Goal: Task Accomplishment & Management: Use online tool/utility

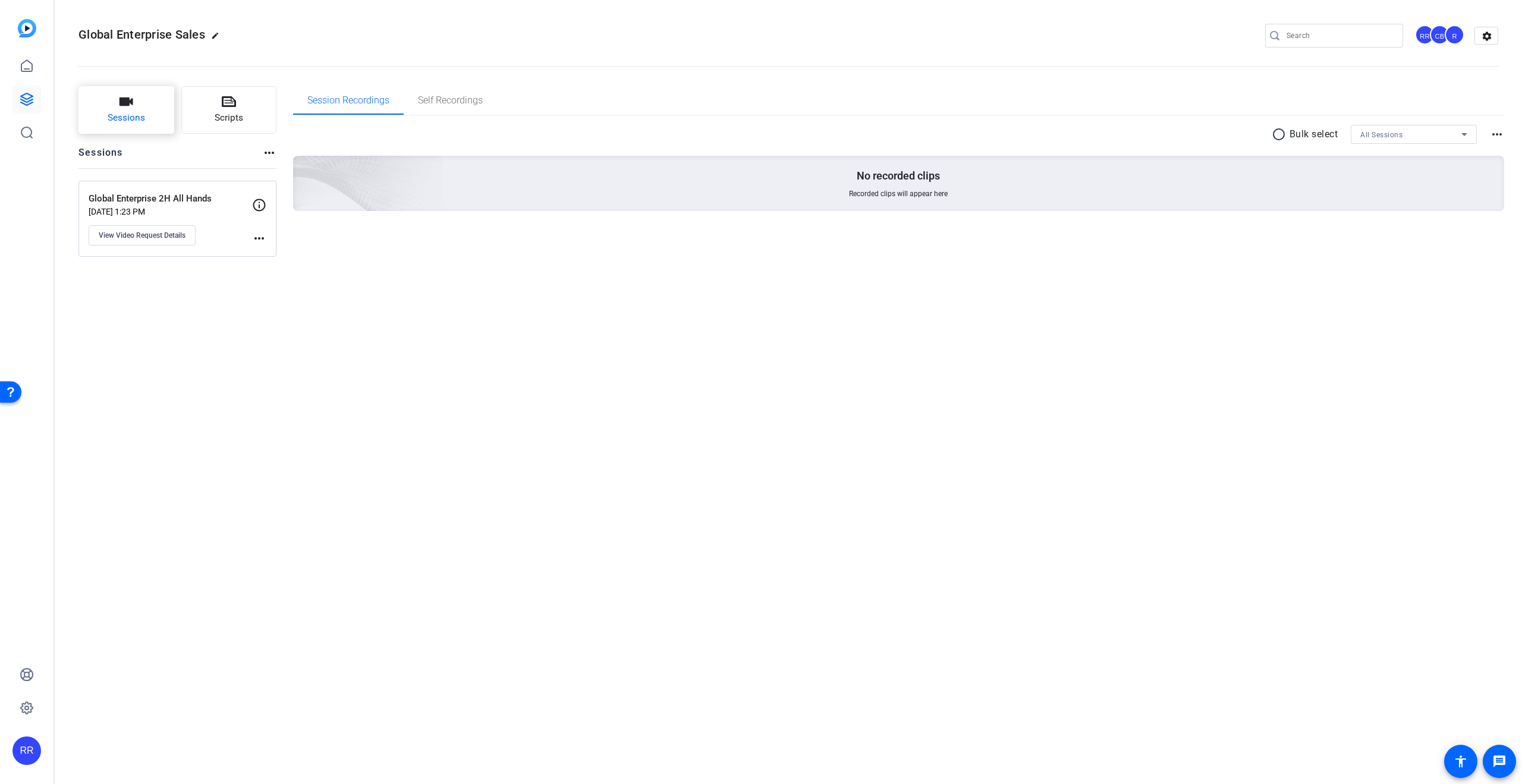
click at [148, 106] on button "Sessions" at bounding box center [126, 110] width 95 height 48
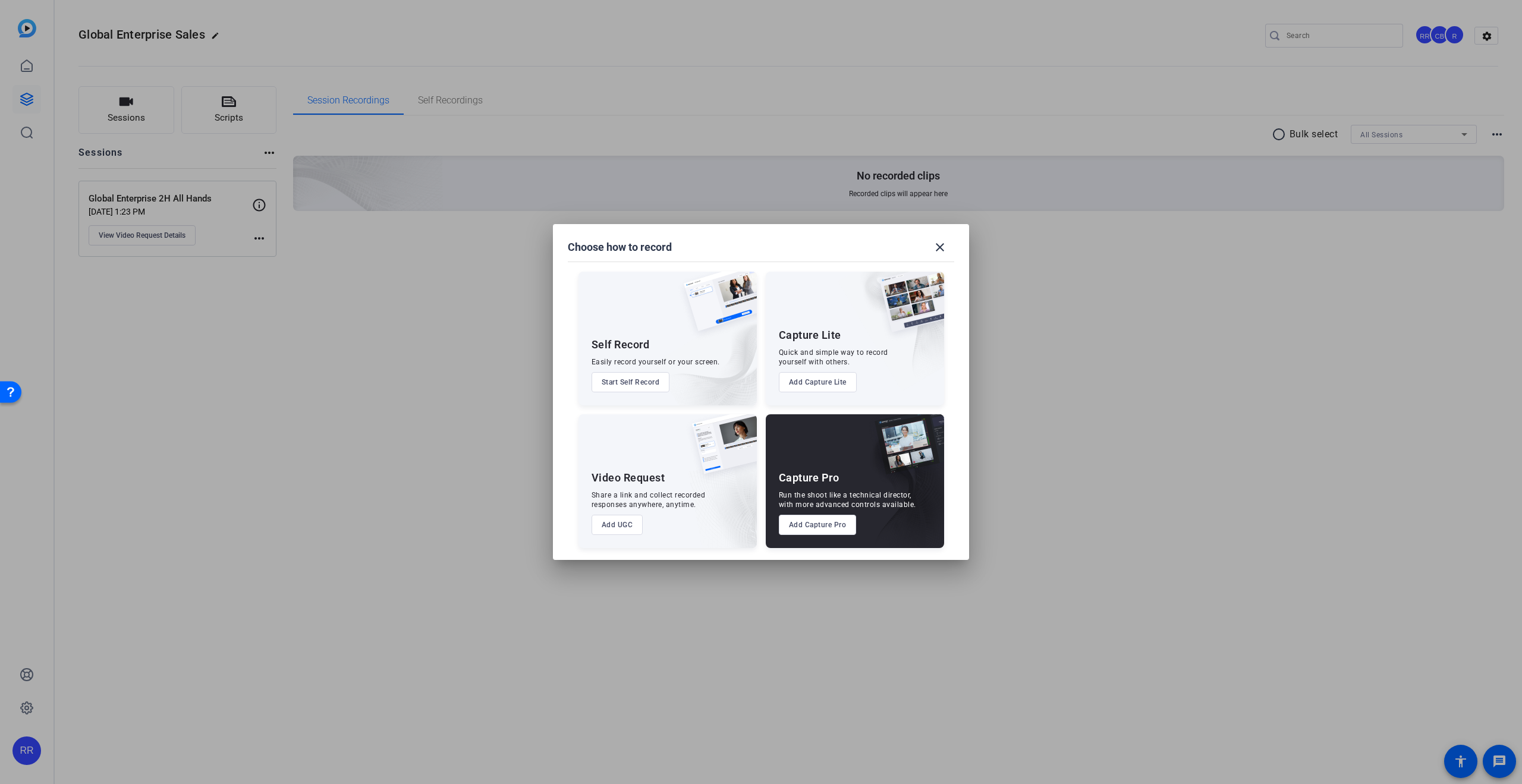
click at [613, 382] on button "Start Self Record" at bounding box center [630, 382] width 78 height 20
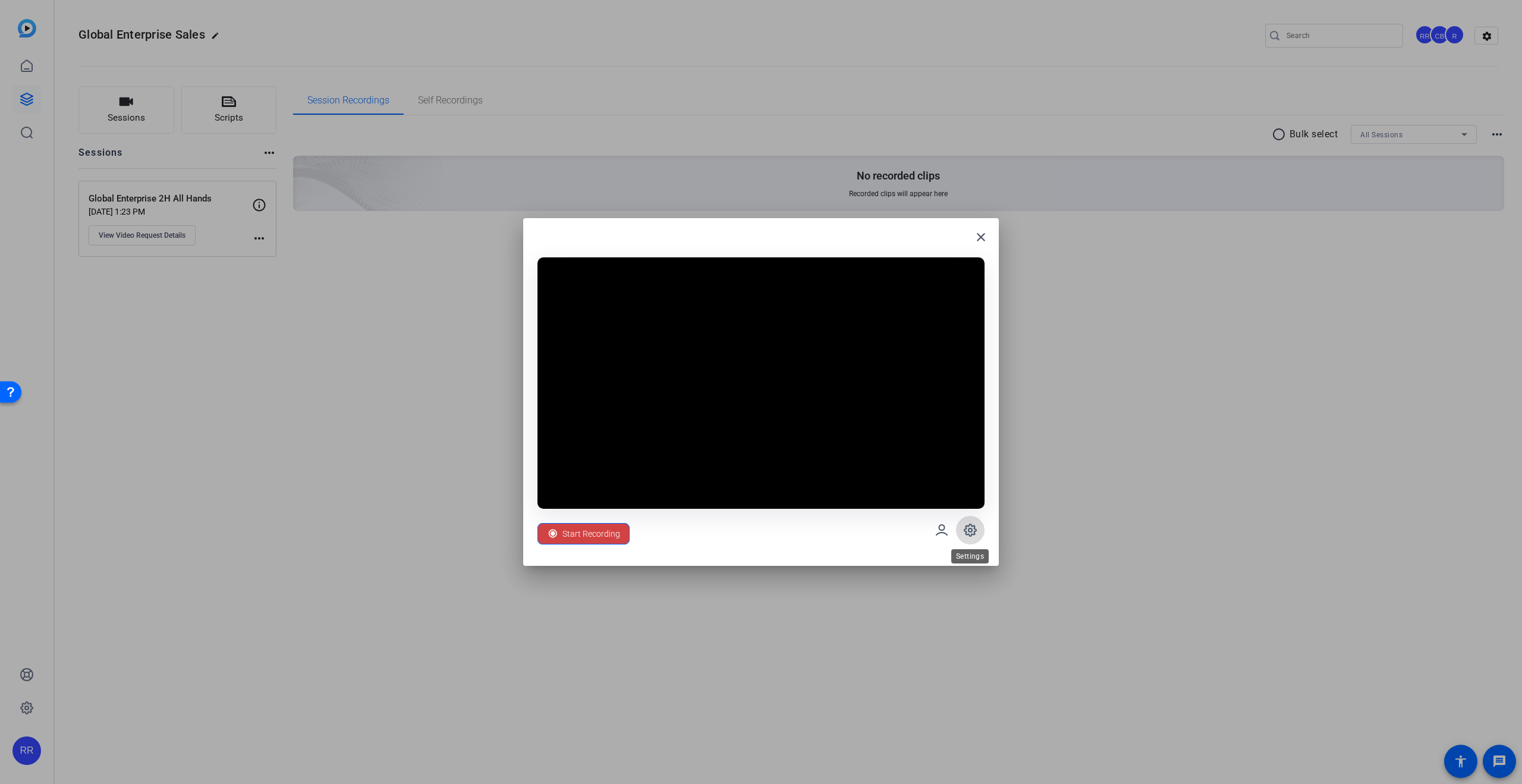
click at [204, 50] on icon at bounding box center [104, 50] width 200 height 0
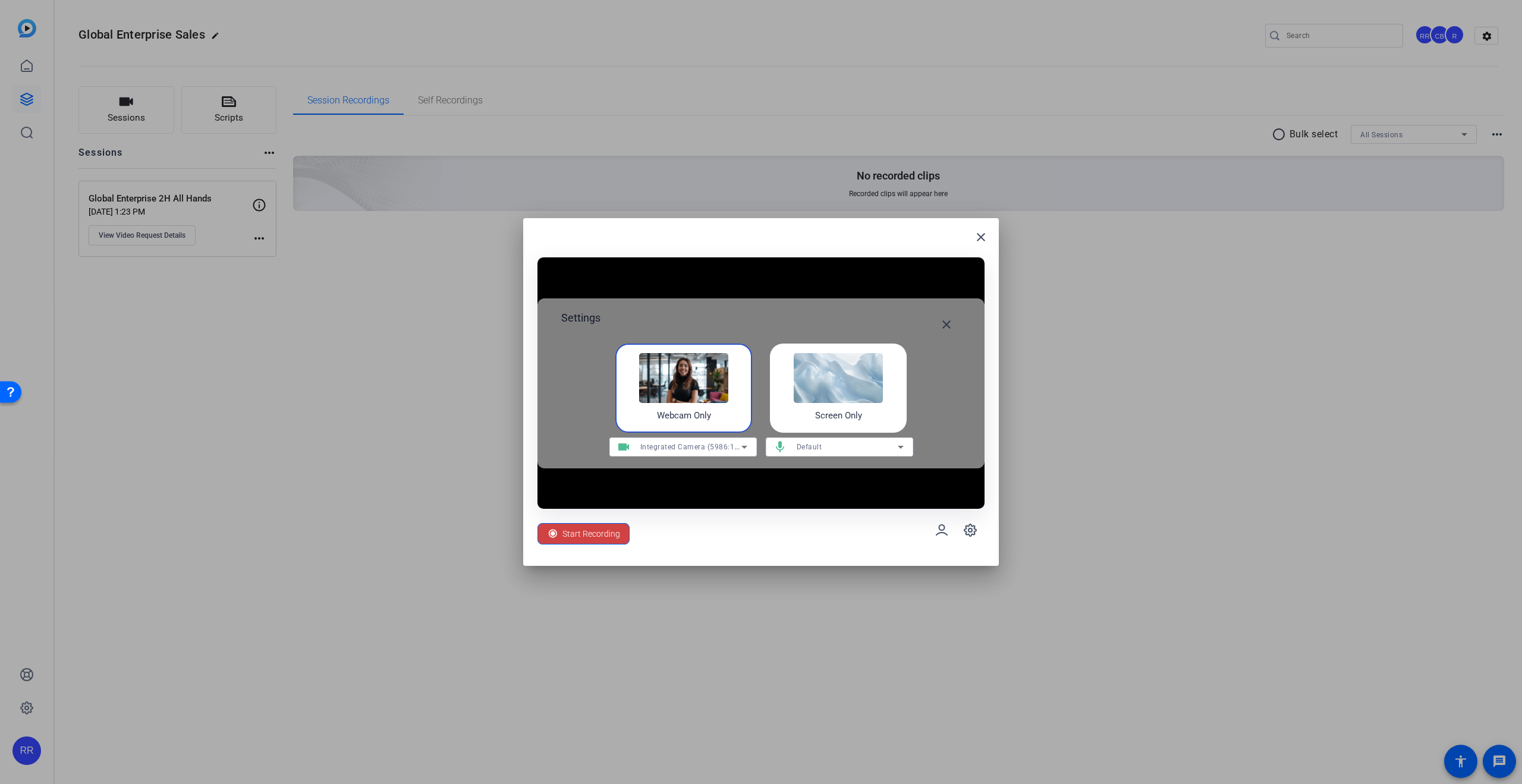
click at [865, 537] on div "Start Recording" at bounding box center [761, 530] width 447 height 43
click at [0, 0] on mat-icon "close" at bounding box center [0, 0] width 0 height 0
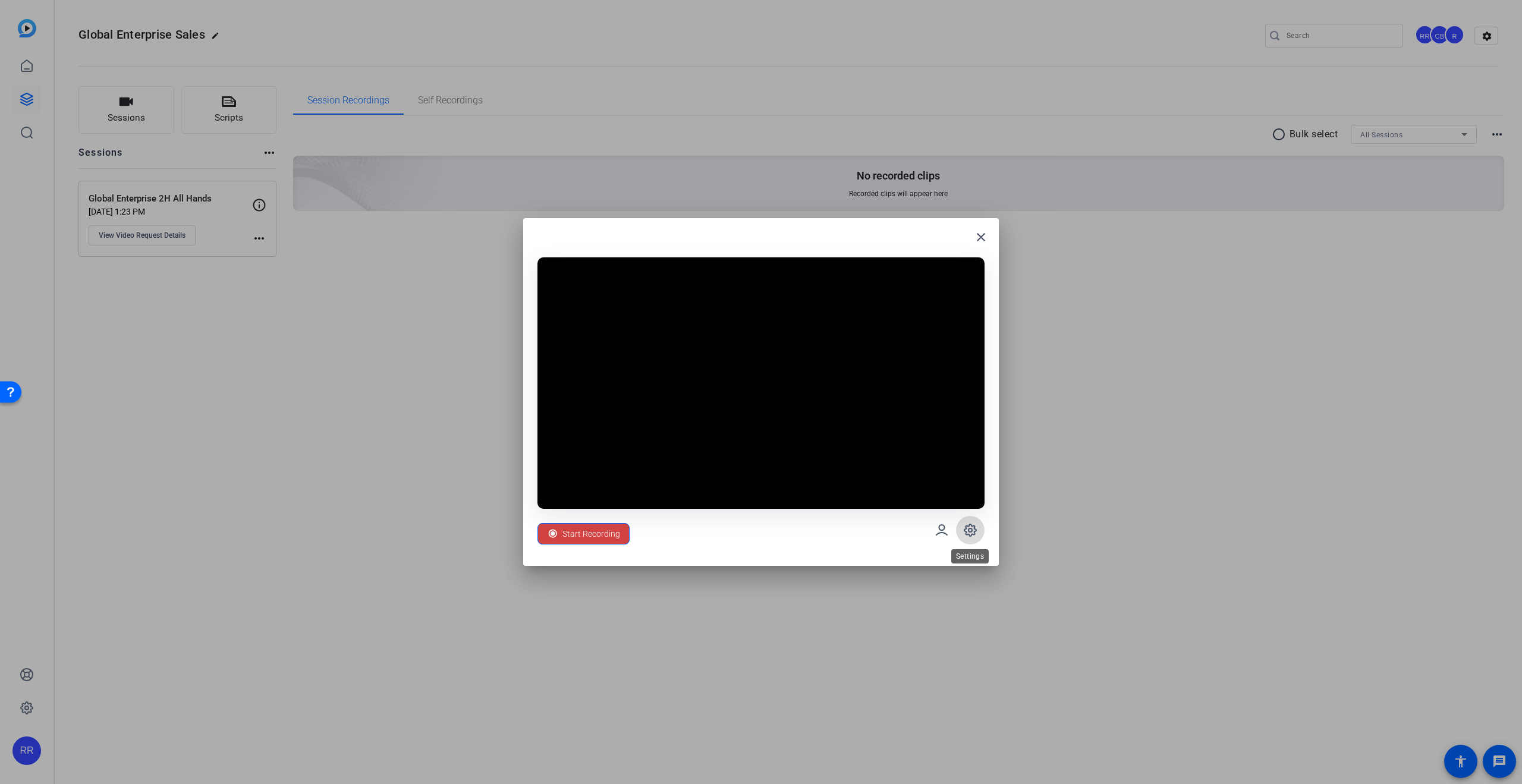
click at [204, 50] on icon at bounding box center [104, 50] width 200 height 0
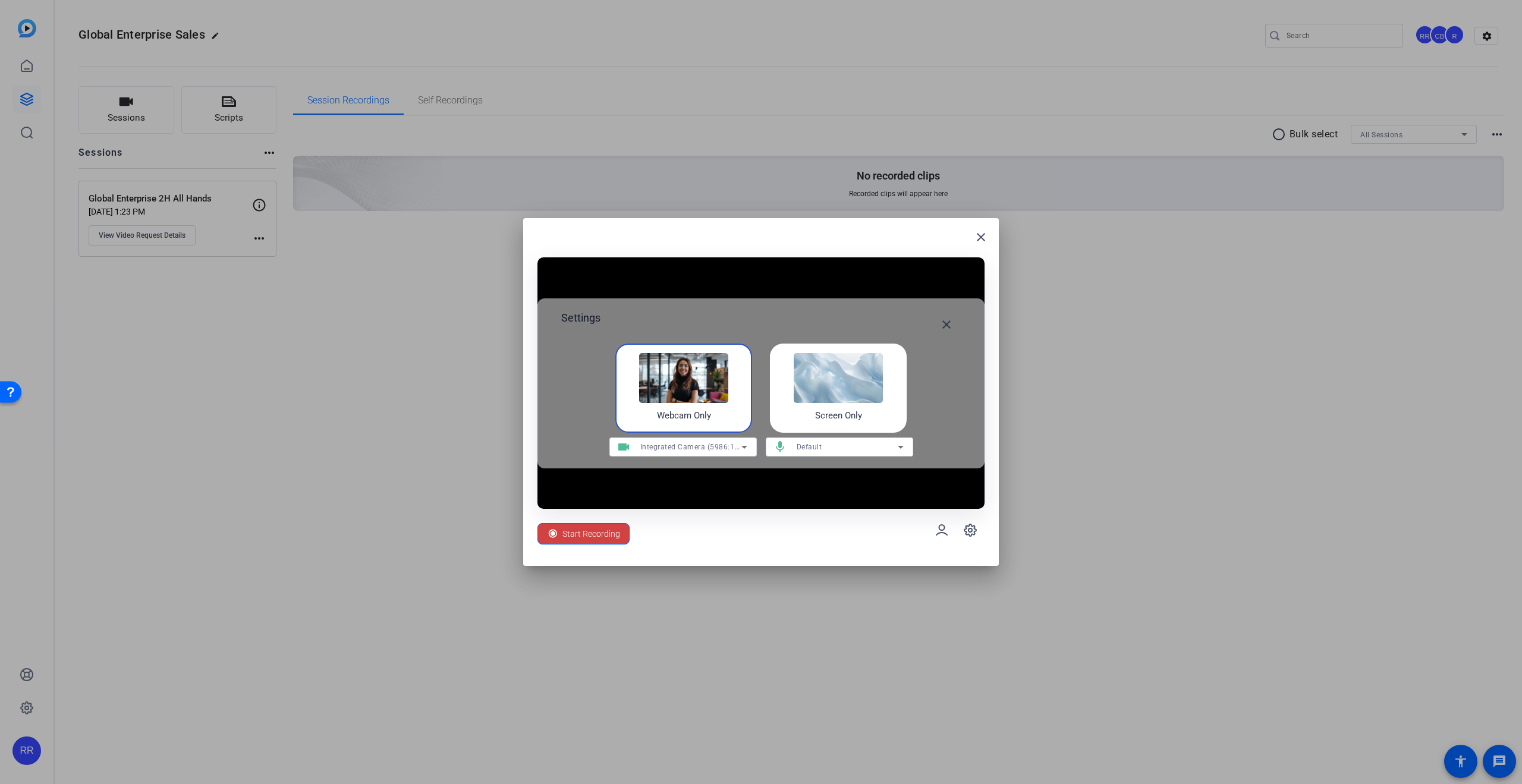
click at [675, 440] on div "Integrated Camera (5986:1178)" at bounding box center [691, 446] width 101 height 15
click at [657, 487] on span "UC70 (0ac8:3420)" at bounding box center [649, 490] width 62 height 14
click at [845, 423] on div "Screen Only" at bounding box center [838, 388] width 137 height 89
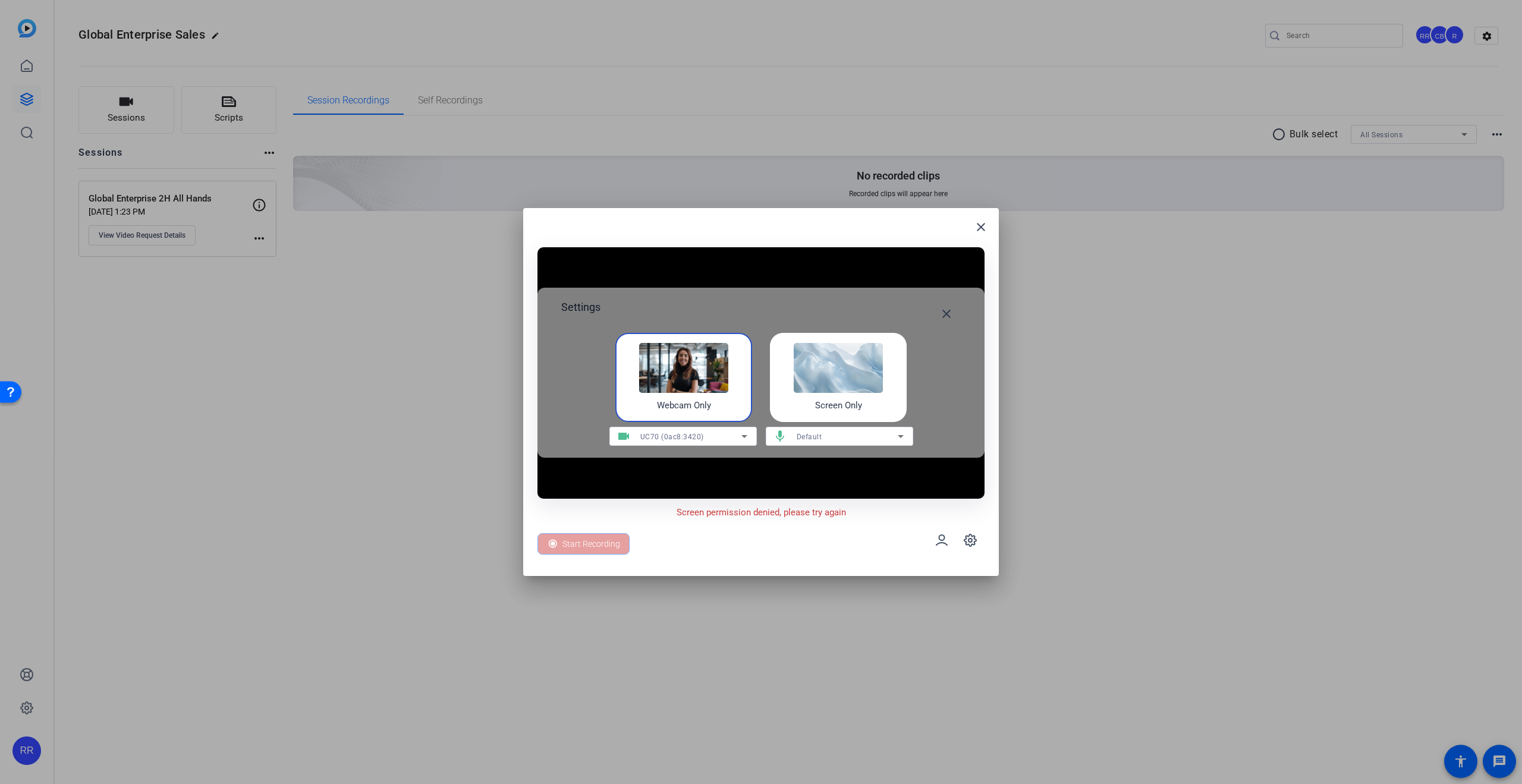
click at [735, 381] on div "Webcam Only" at bounding box center [684, 377] width 137 height 89
click at [706, 379] on img at bounding box center [684, 367] width 89 height 50
click at [204, 50] on icon at bounding box center [104, 50] width 200 height 0
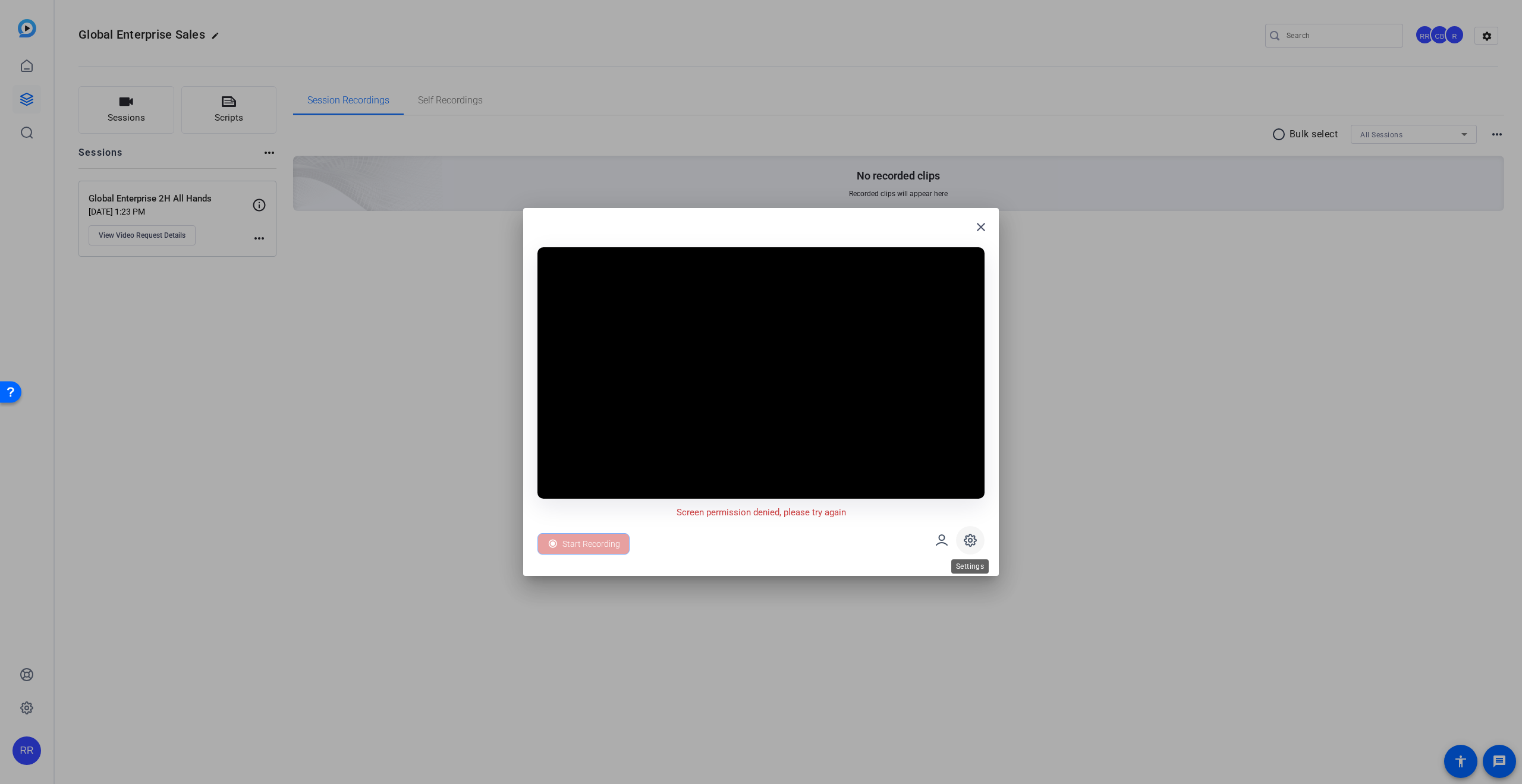
click at [974, 538] on icon at bounding box center [970, 539] width 12 height 12
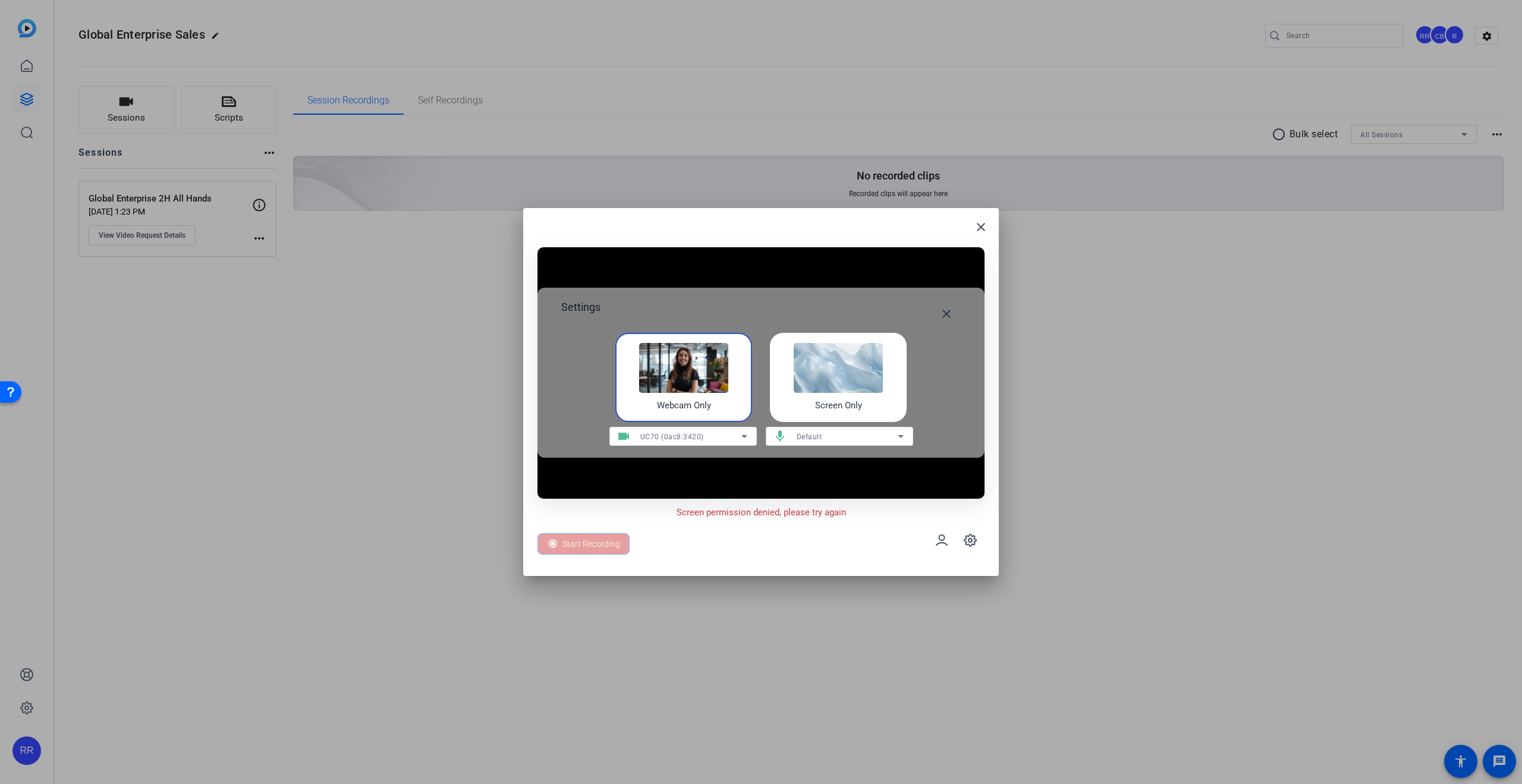
click at [680, 379] on img at bounding box center [684, 367] width 89 height 50
click at [699, 546] on div "Start Recording" at bounding box center [761, 540] width 447 height 43
click at [955, 314] on span at bounding box center [947, 314] width 29 height 29
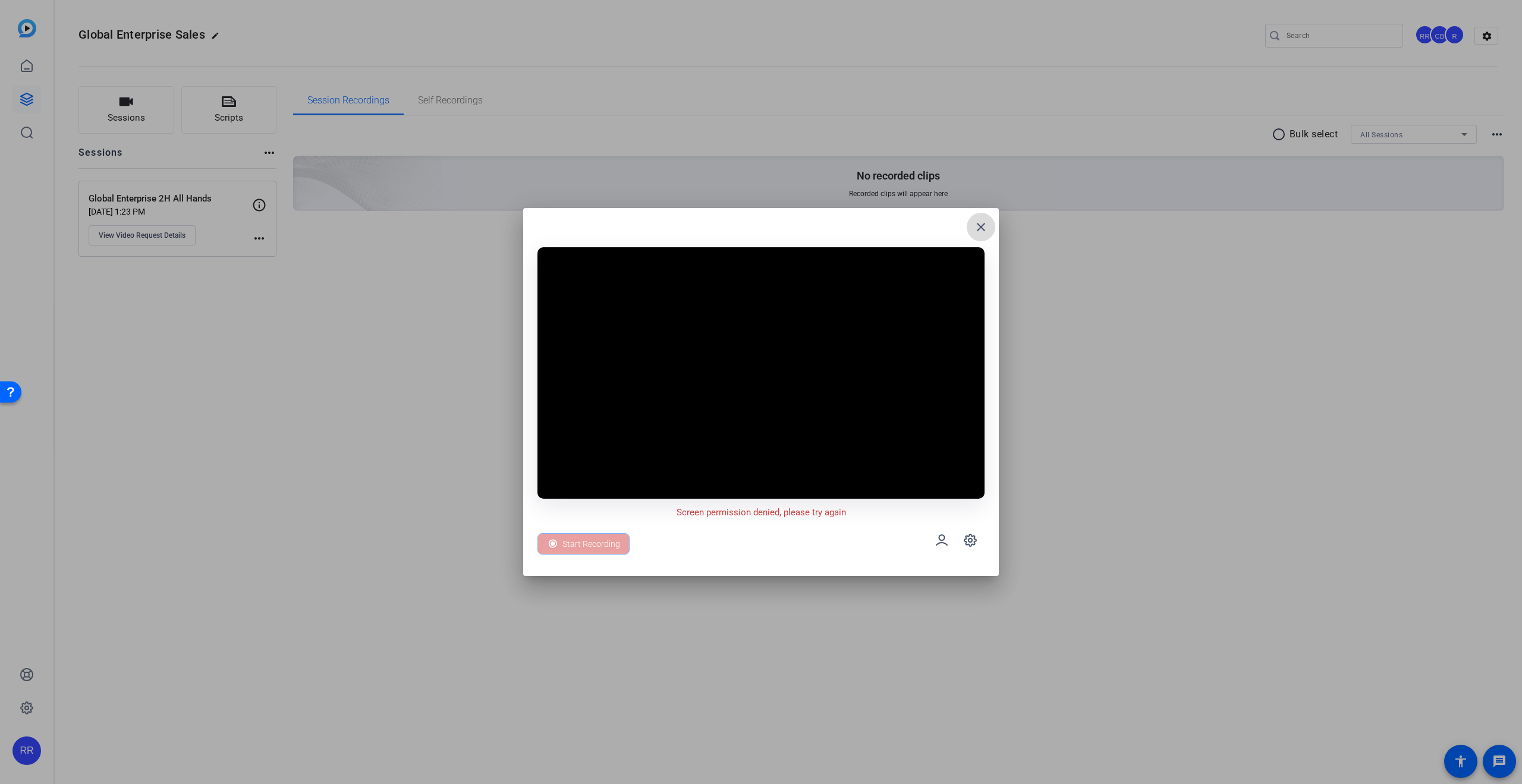
click at [0, 0] on mat-icon "close" at bounding box center [0, 0] width 0 height 0
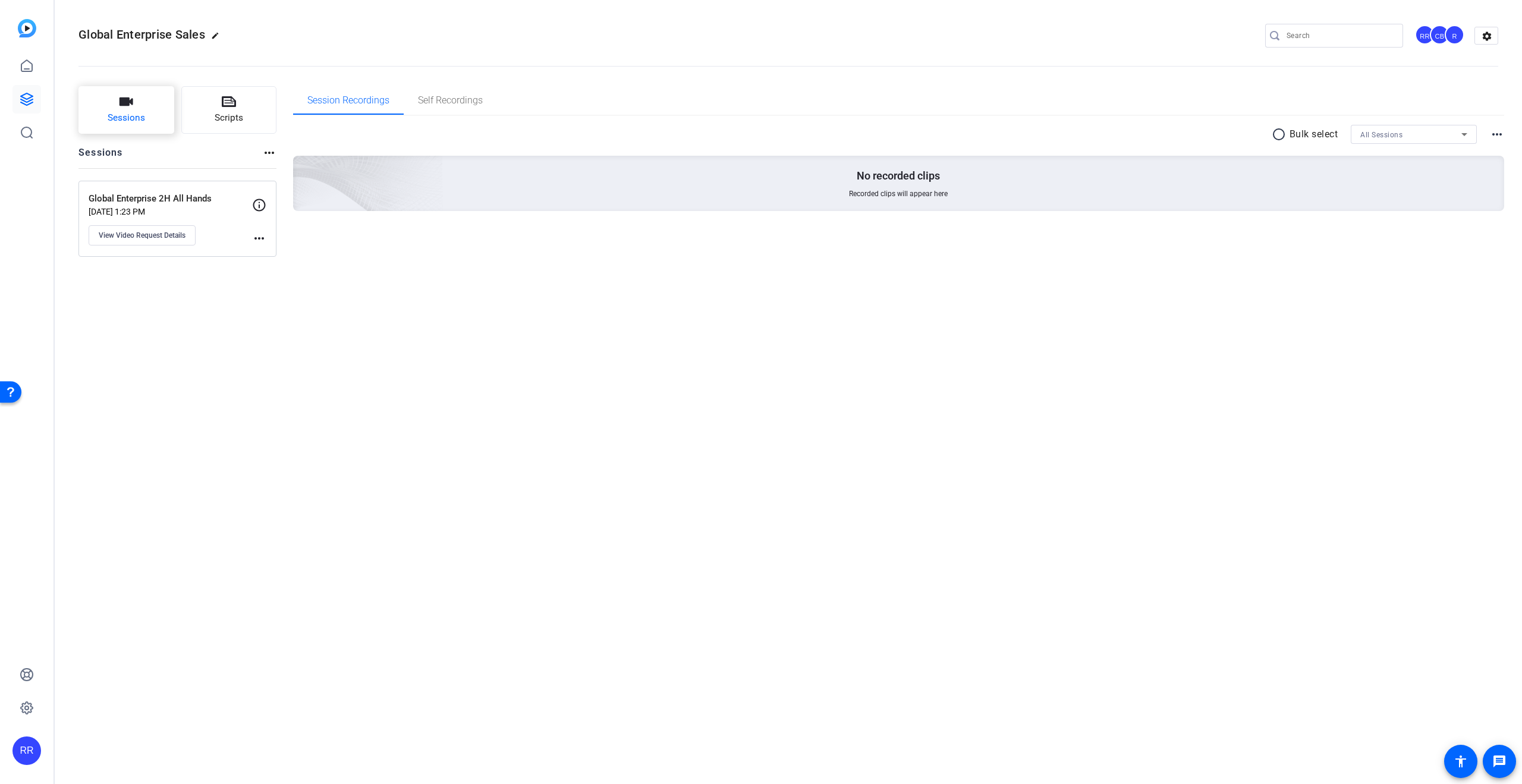
click at [135, 110] on button "Sessions" at bounding box center [126, 110] width 95 height 48
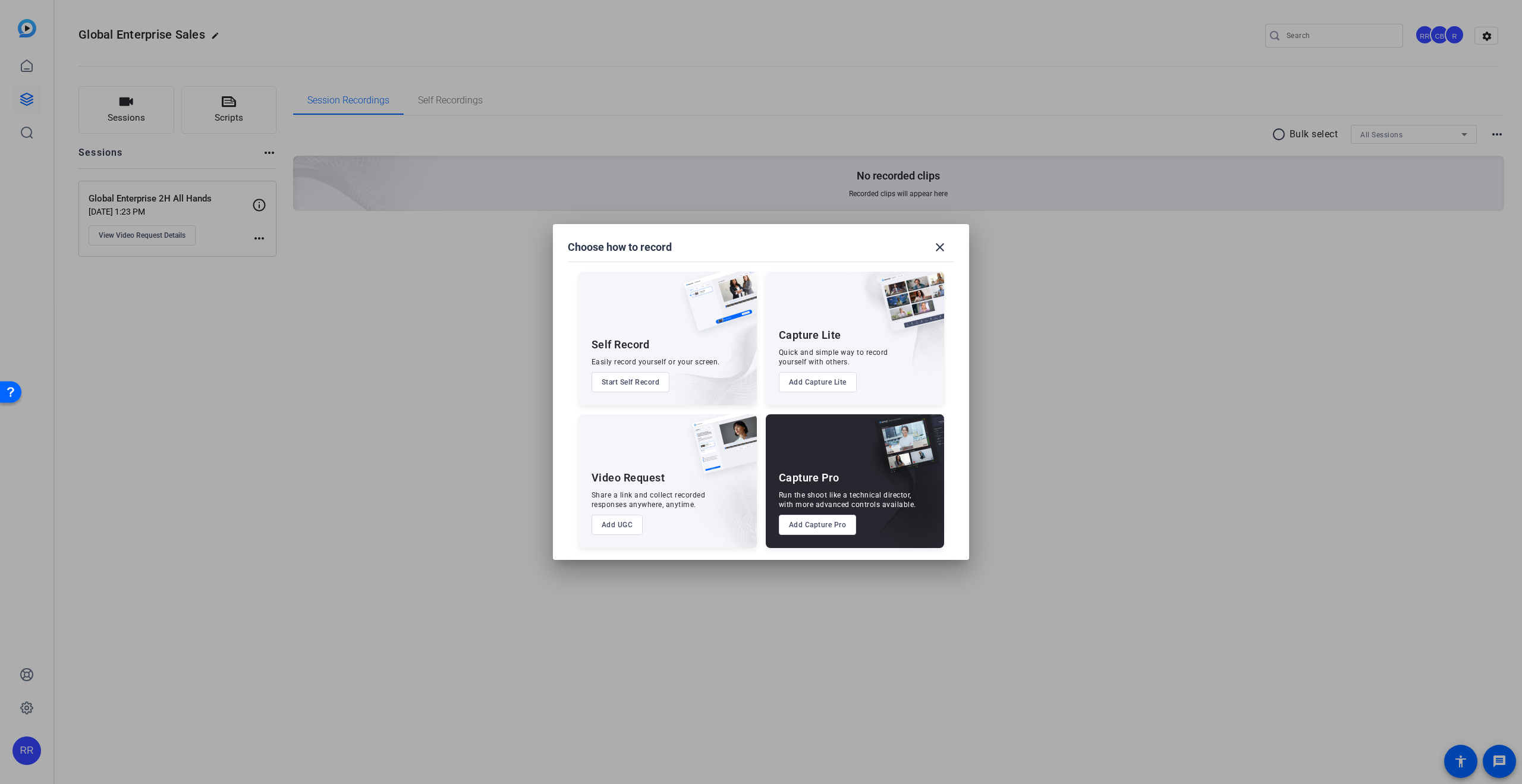
click at [628, 289] on div "Self Record Easily record yourself or your screen. Start Self Record" at bounding box center [667, 338] width 178 height 134
click at [629, 388] on button "Start Self Record" at bounding box center [630, 382] width 78 height 20
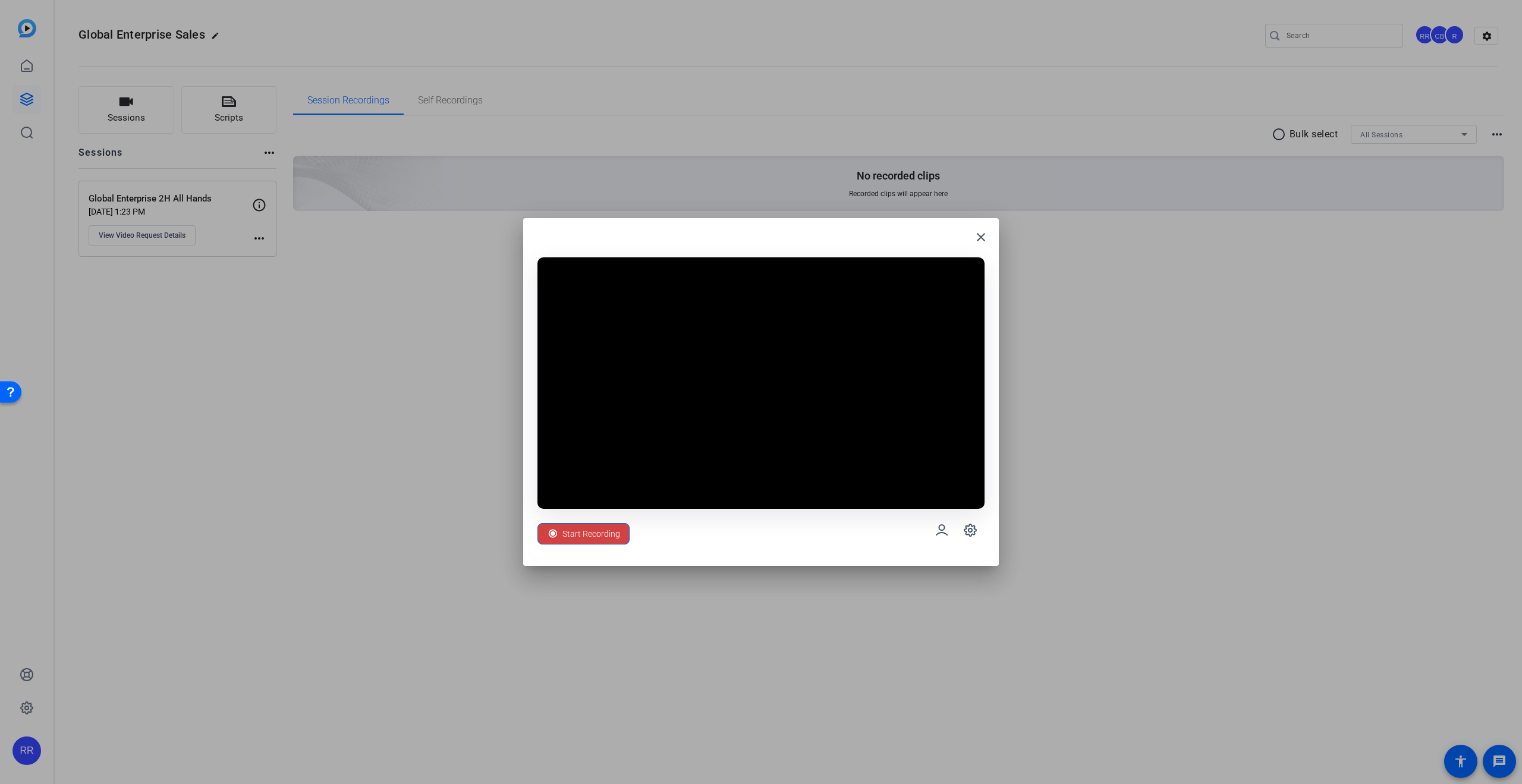
click at [890, 368] on video at bounding box center [761, 383] width 447 height 251
click at [965, 532] on icon at bounding box center [970, 530] width 14 height 14
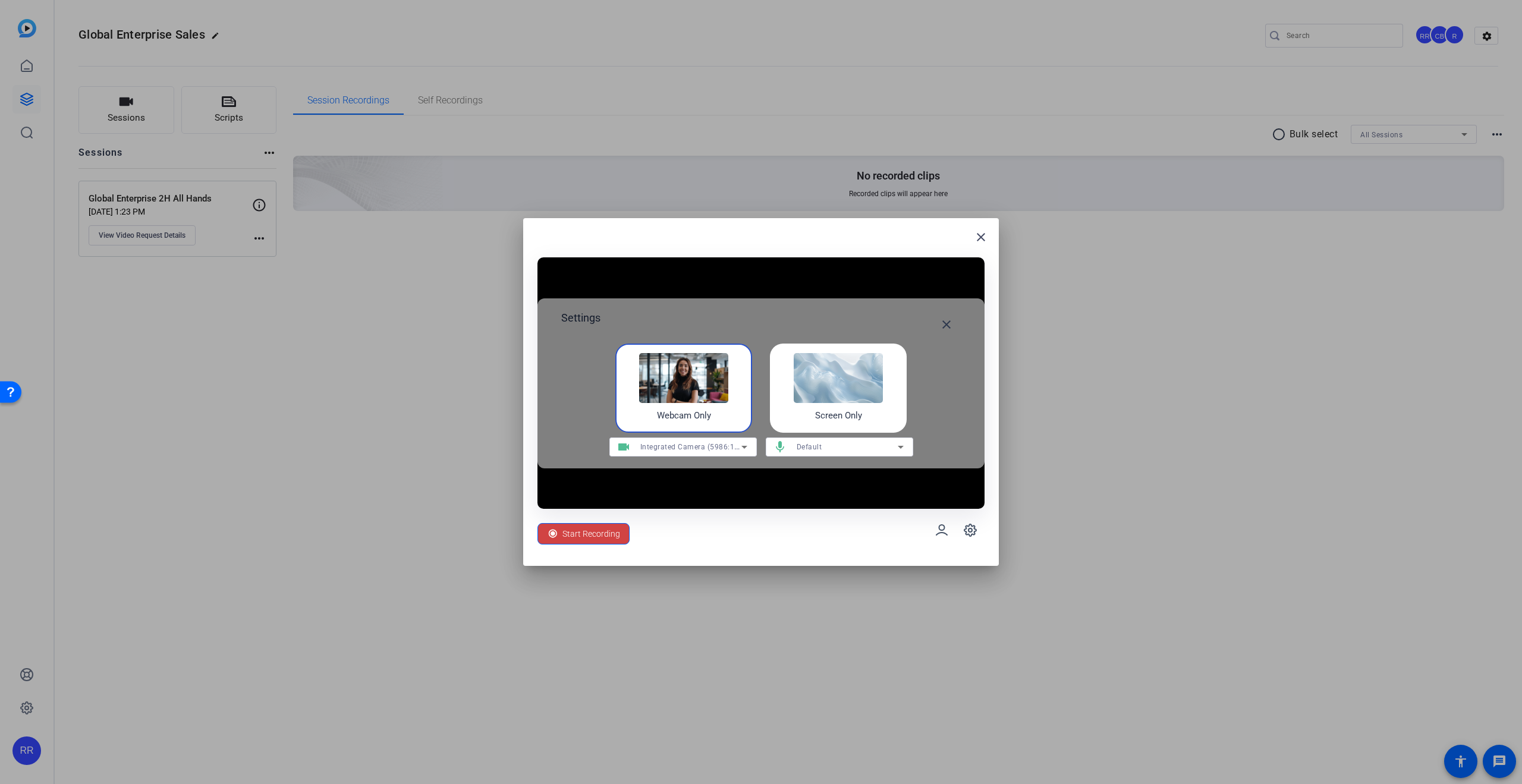
click at [711, 448] on span "Integrated Camera (5986:1178)" at bounding box center [695, 446] width 111 height 10
click at [669, 489] on span "UC70 (0ac8:3420)" at bounding box center [649, 490] width 62 height 14
click at [688, 539] on div "Start Recording" at bounding box center [761, 530] width 447 height 43
click at [947, 329] on mat-icon "close" at bounding box center [947, 325] width 14 height 14
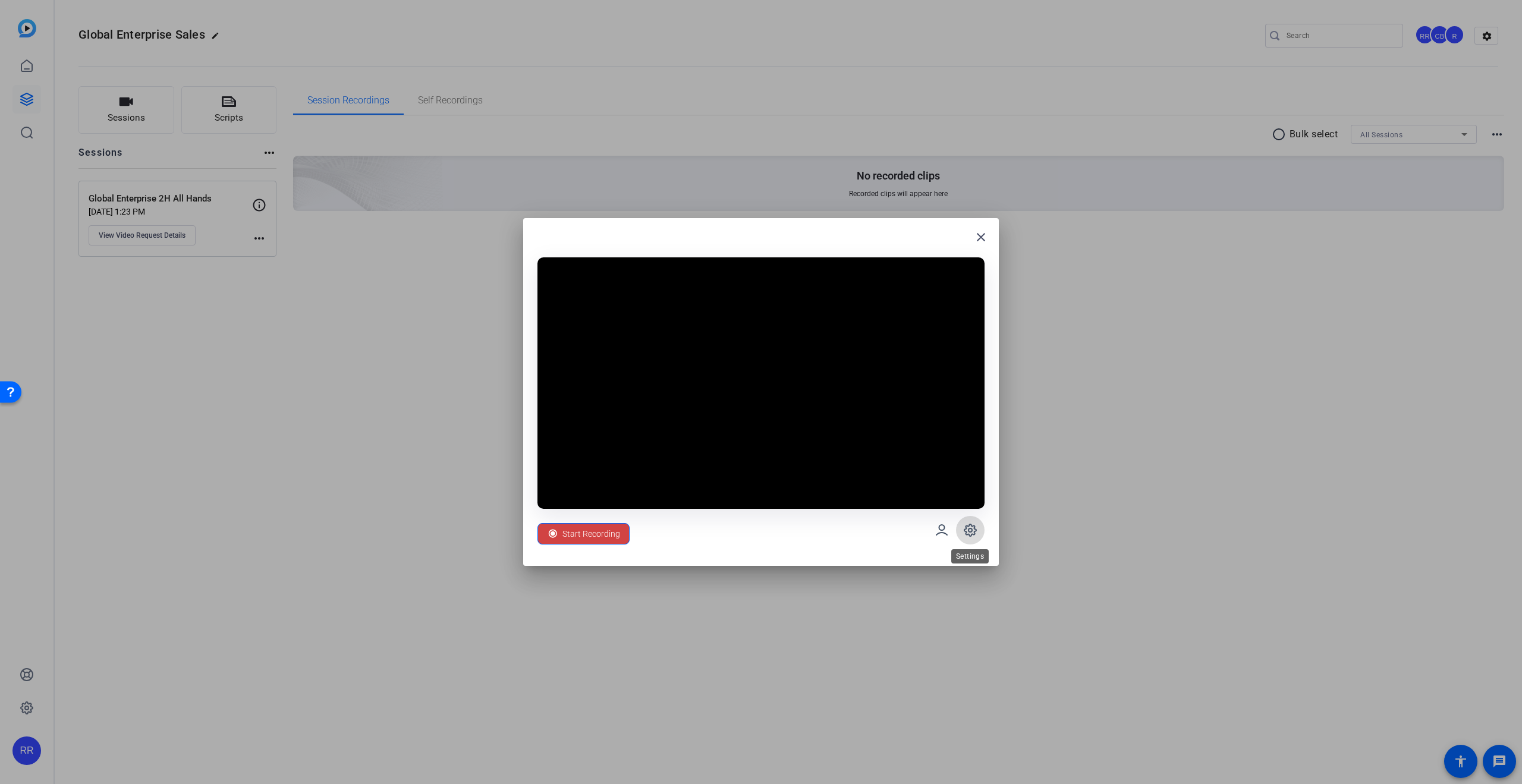
click at [977, 528] on span at bounding box center [971, 530] width 29 height 29
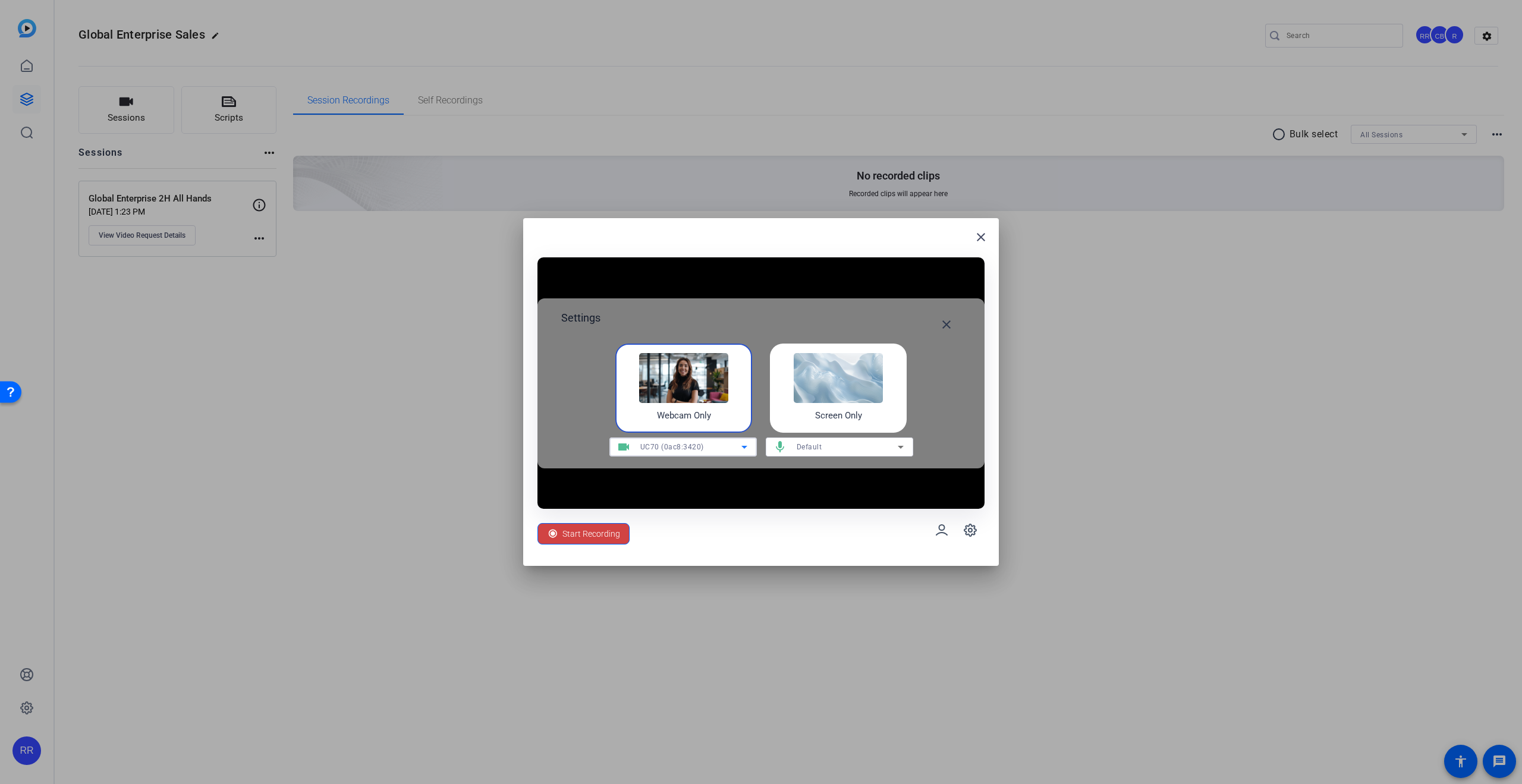
click at [655, 451] on div "UC70 (0ac8:3420)" at bounding box center [691, 446] width 101 height 15
click at [652, 483] on span "UC70 (0ac8:3420)" at bounding box center [649, 490] width 62 height 14
click at [657, 443] on span "UC70 (0ac8:3420)" at bounding box center [672, 446] width 64 height 8
click at [650, 473] on span "Integrated Camera (5986:1178)" at bounding box center [673, 471] width 108 height 14
click at [645, 441] on div "Integrated Camera (5986:1178)" at bounding box center [691, 446] width 101 height 15
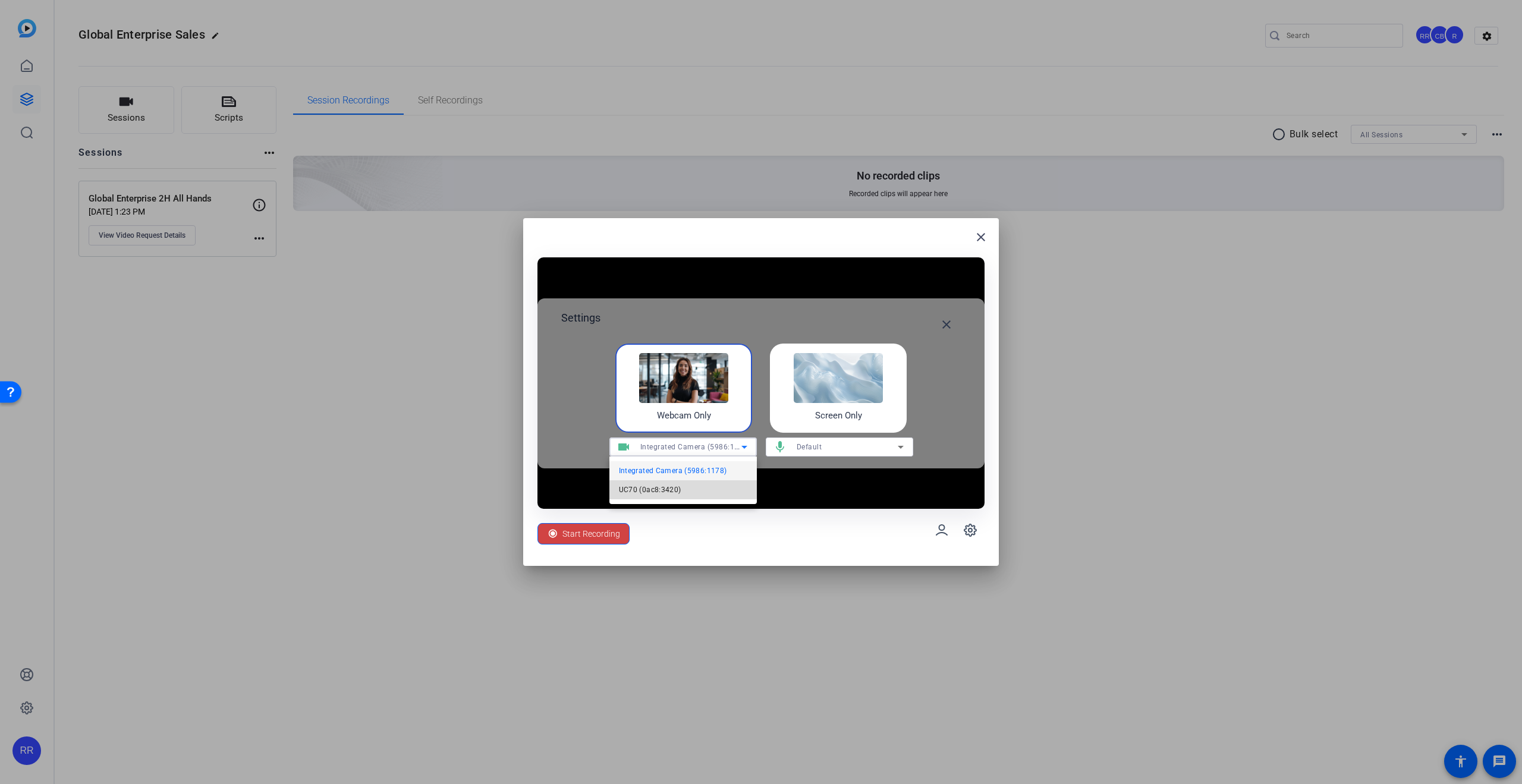
click at [640, 485] on span "UC70 (0ac8:3420)" at bounding box center [649, 490] width 62 height 14
click at [657, 410] on h4 "Webcam Only" at bounding box center [684, 415] width 54 height 14
click at [931, 528] on span at bounding box center [942, 530] width 29 height 29
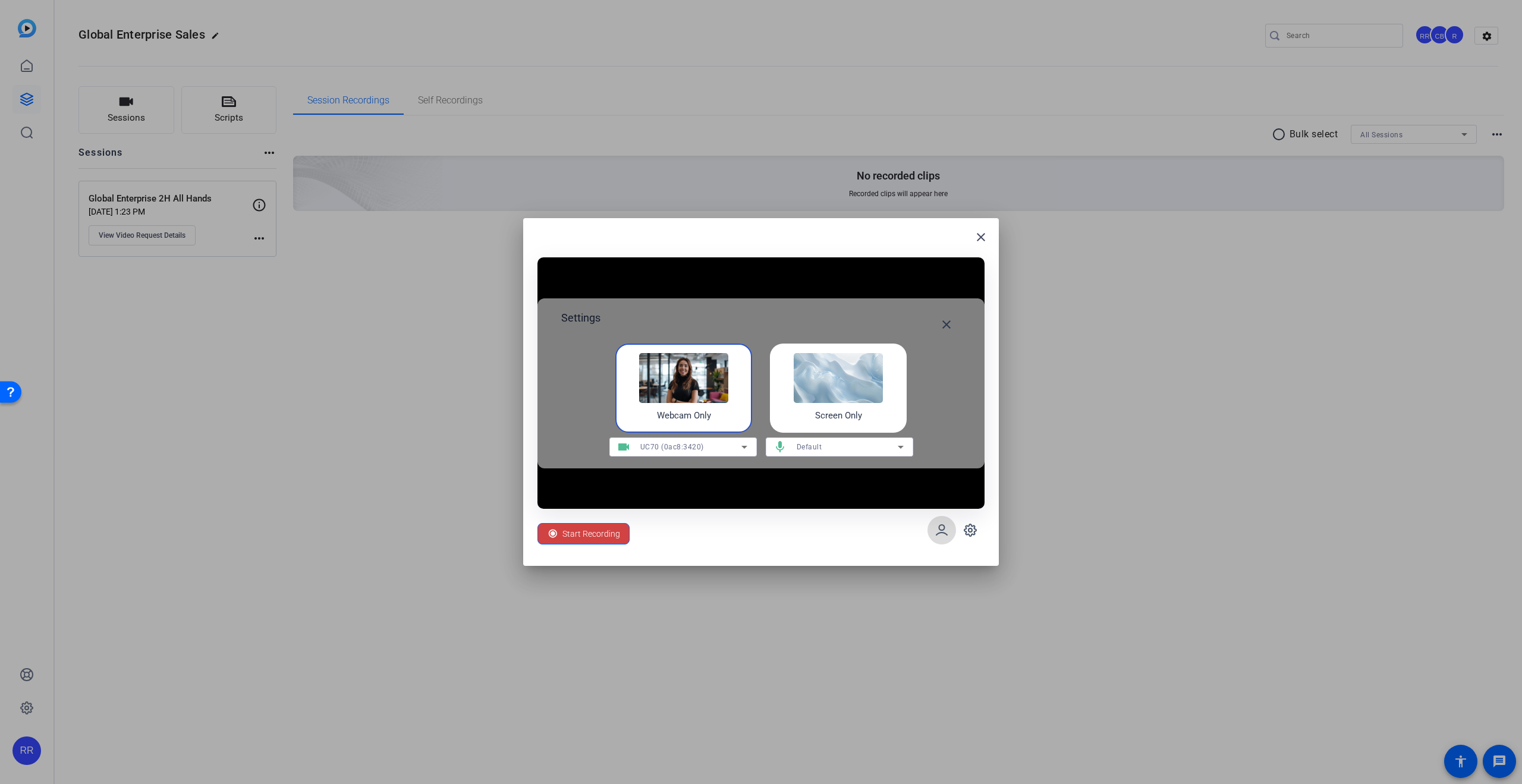
click at [931, 528] on span at bounding box center [942, 530] width 29 height 29
click at [947, 329] on mat-icon "close" at bounding box center [947, 325] width 14 height 14
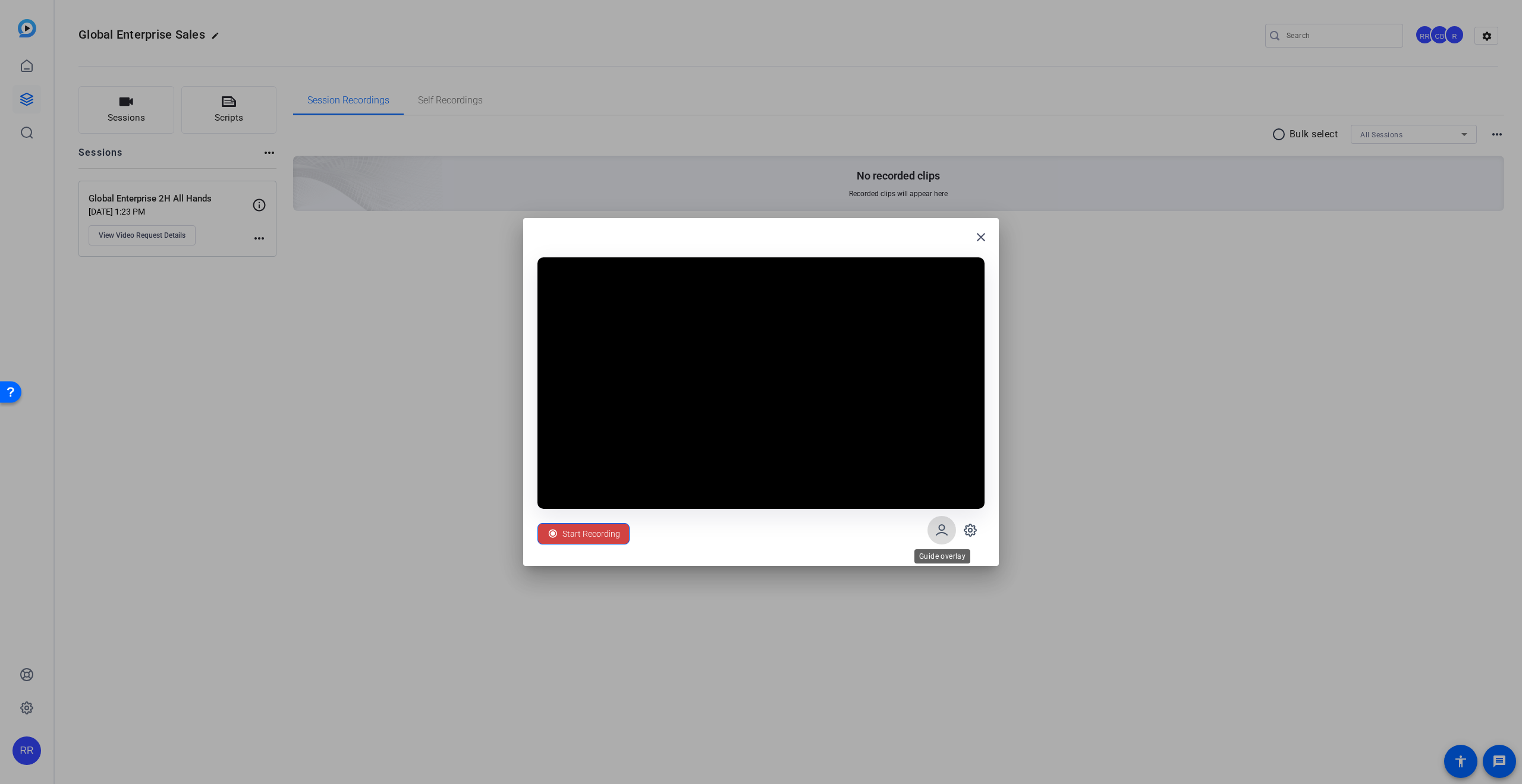
click at [945, 543] on span at bounding box center [942, 530] width 29 height 29
click at [973, 533] on icon at bounding box center [970, 530] width 14 height 14
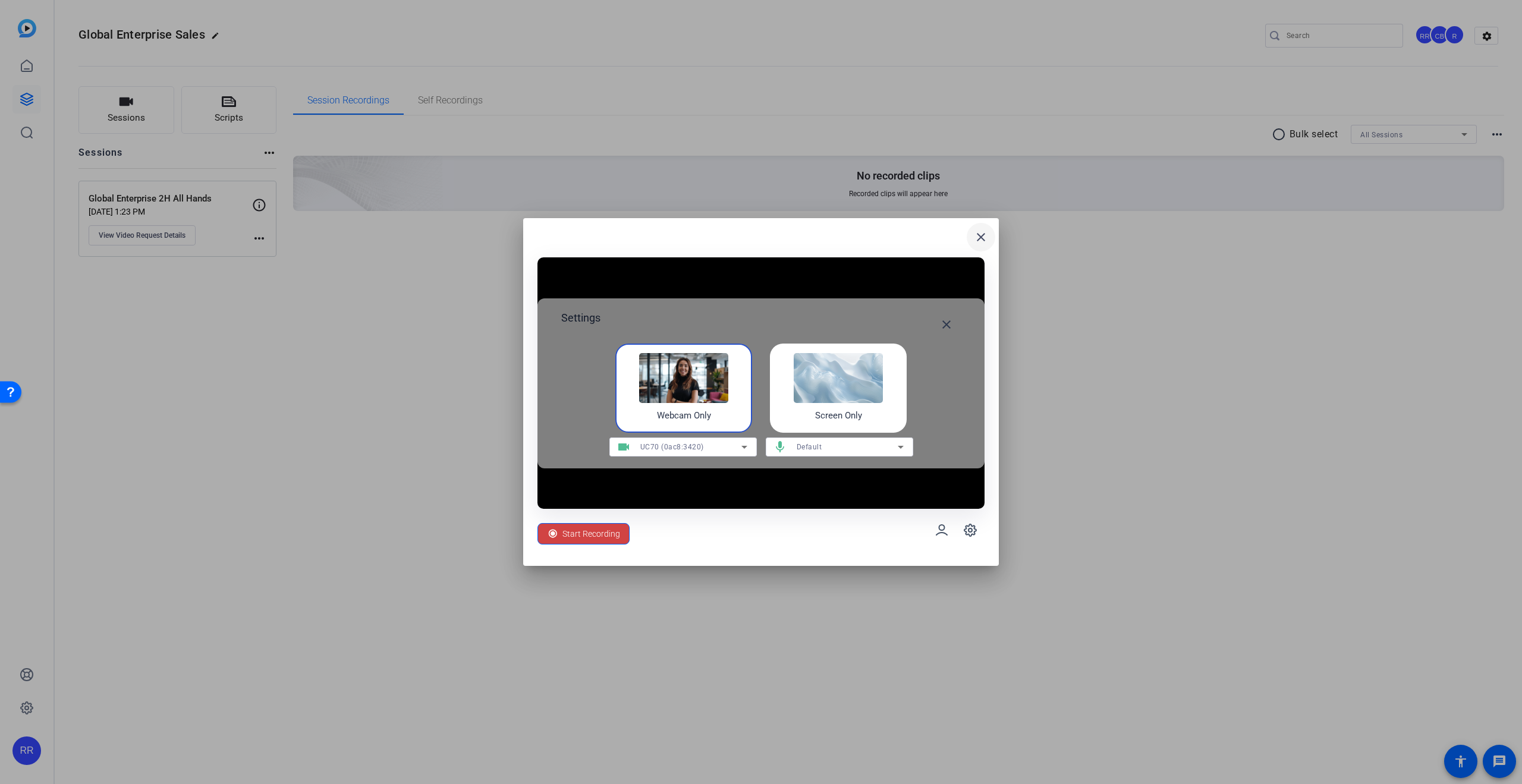
click at [974, 235] on mat-icon "close" at bounding box center [981, 237] width 14 height 14
